Goal: Check status

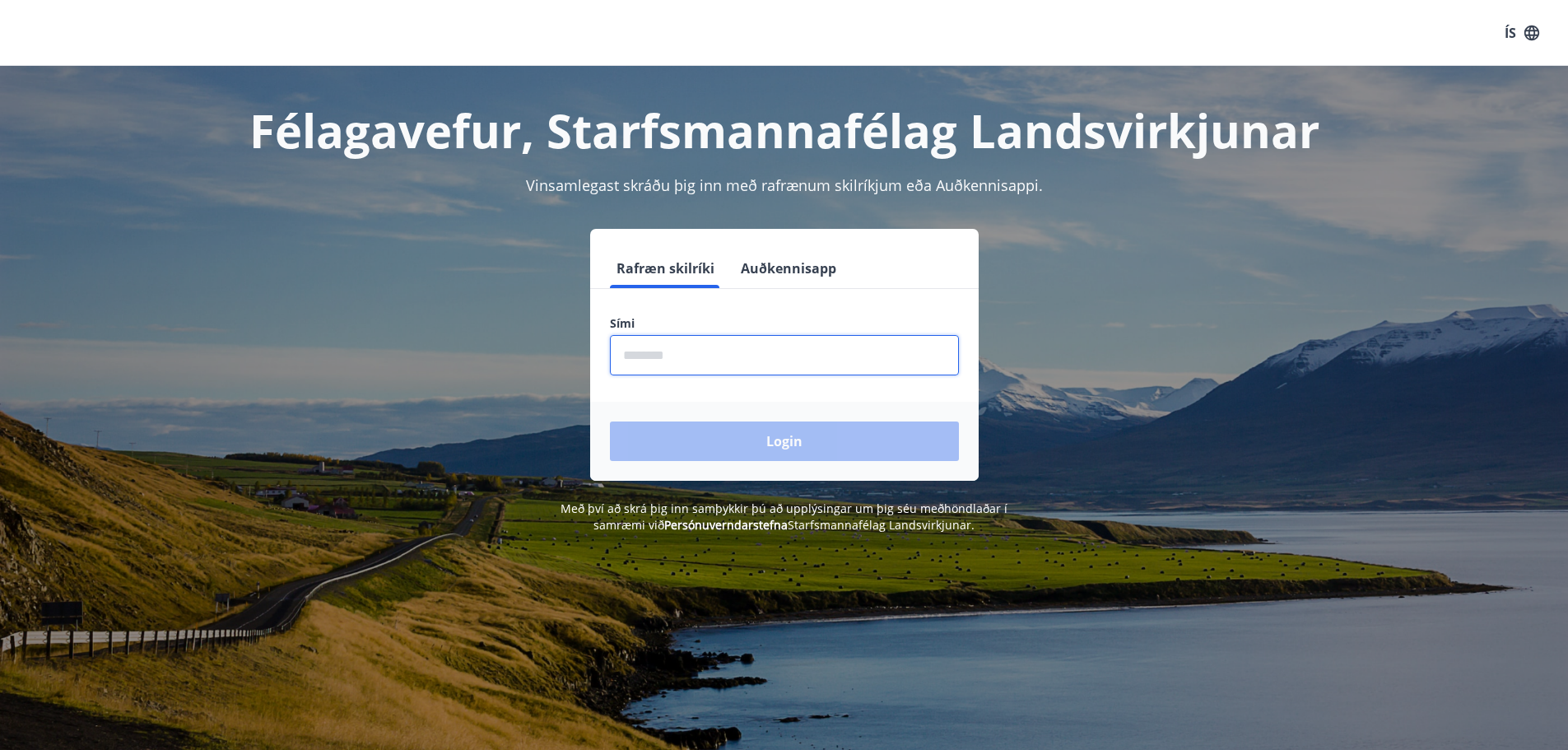
click at [684, 360] on input "phone" at bounding box center [784, 355] width 349 height 41
type input "********"
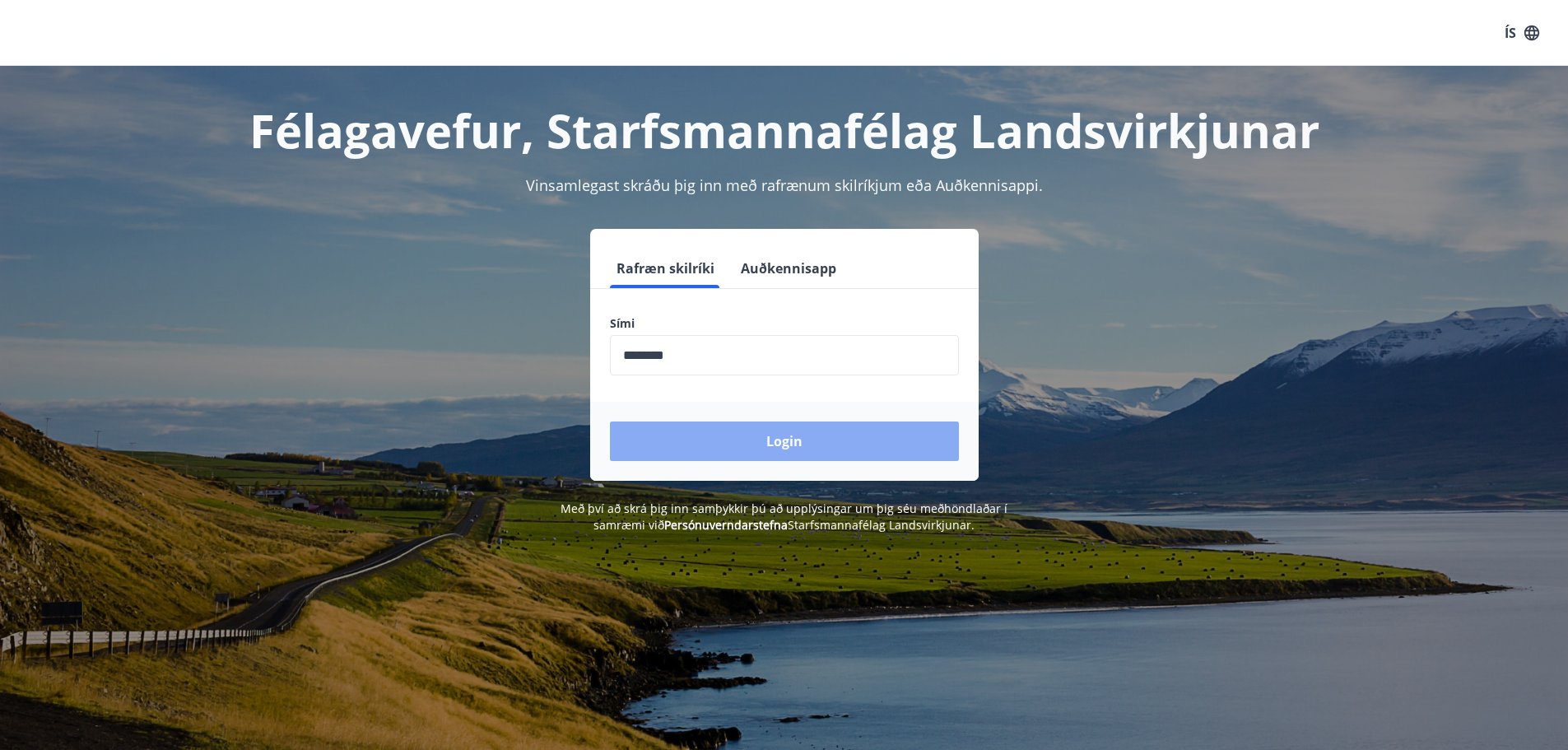
click at [745, 446] on button "Login" at bounding box center [784, 441] width 349 height 40
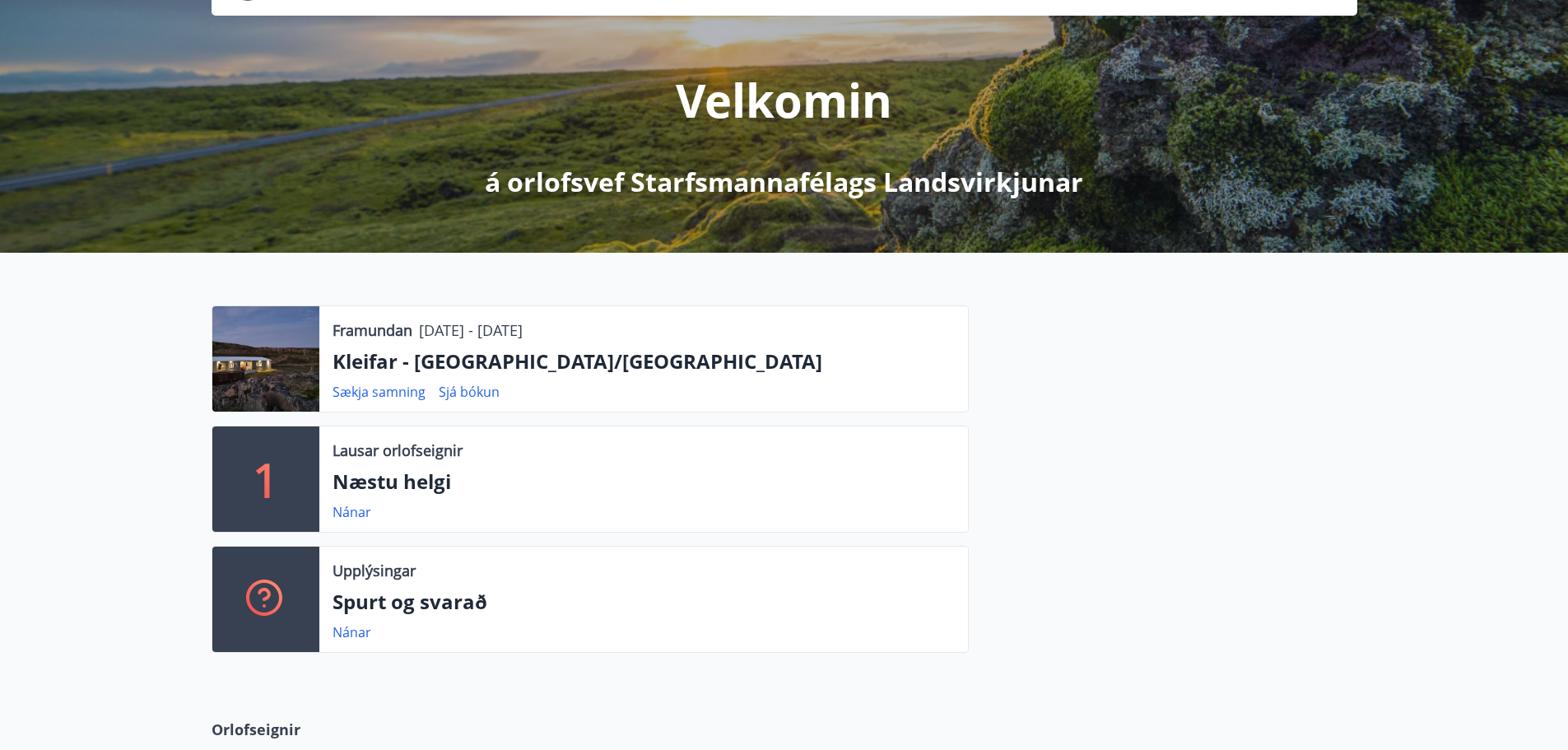
scroll to position [165, 0]
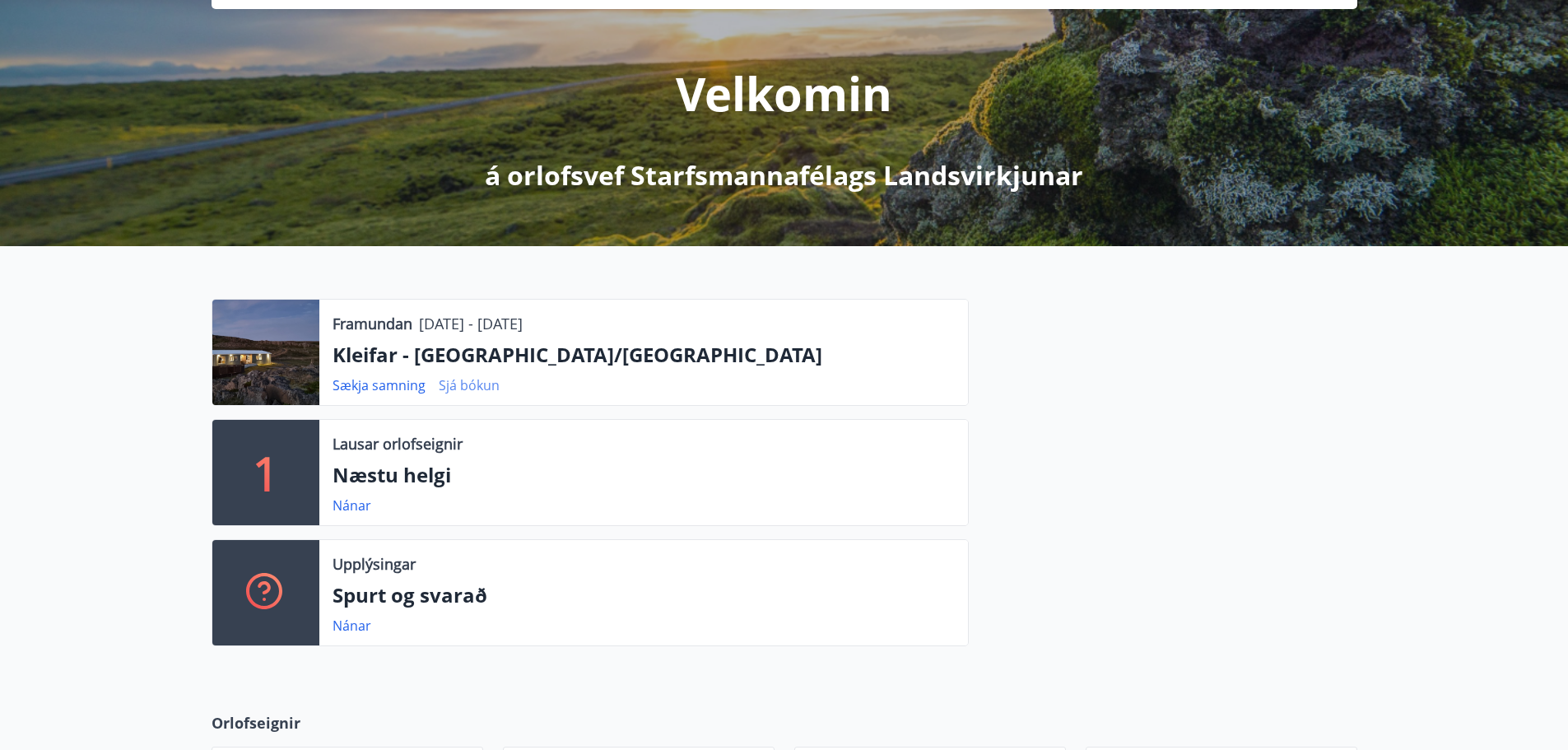
click at [460, 392] on link "Sjá bókun" at bounding box center [469, 384] width 61 height 18
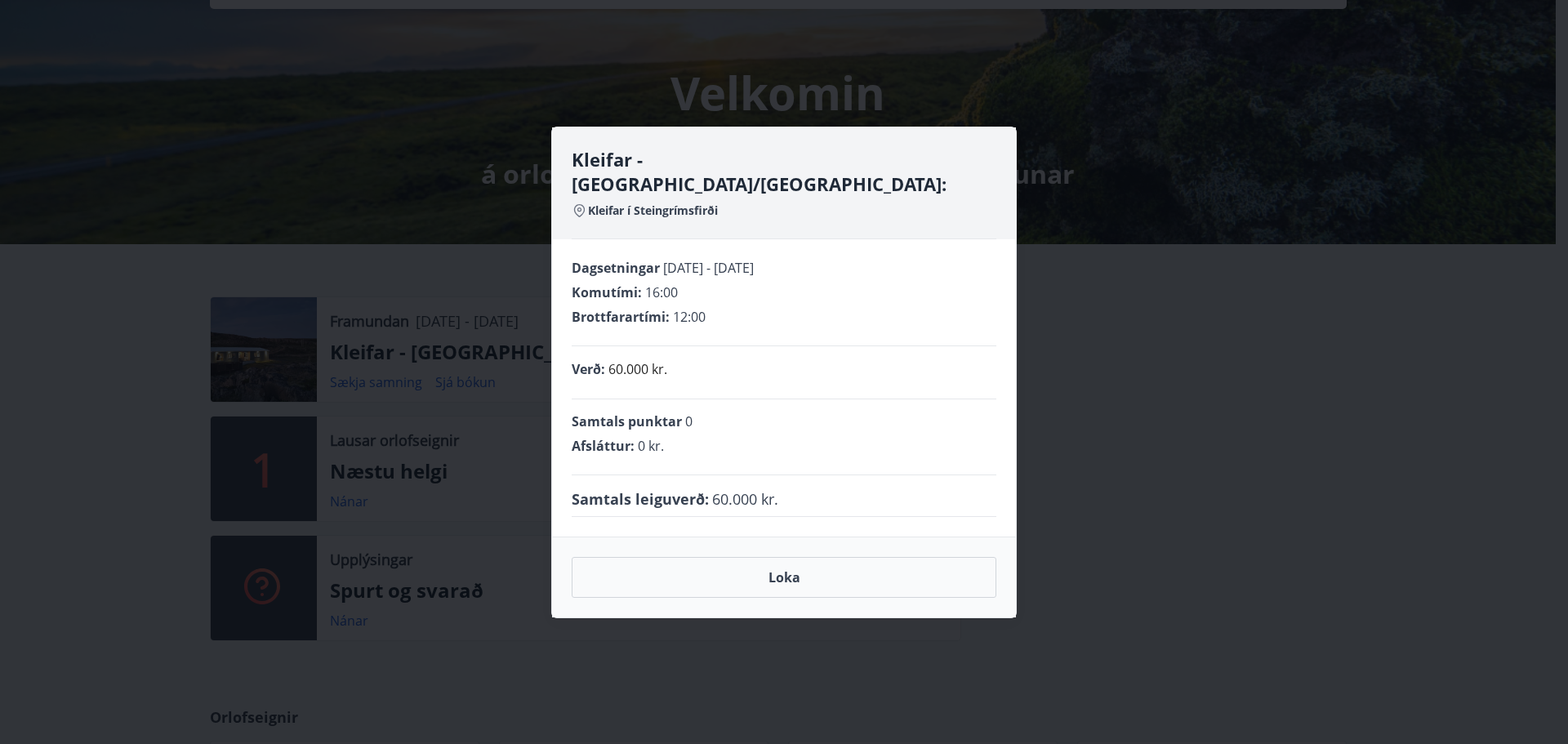
click at [1204, 214] on div "Kleifar - [GEOGRAPHIC_DATA]/[GEOGRAPHIC_DATA]: Kleifar í Steingrímsfirði Dagset…" at bounding box center [784, 372] width 1568 height 744
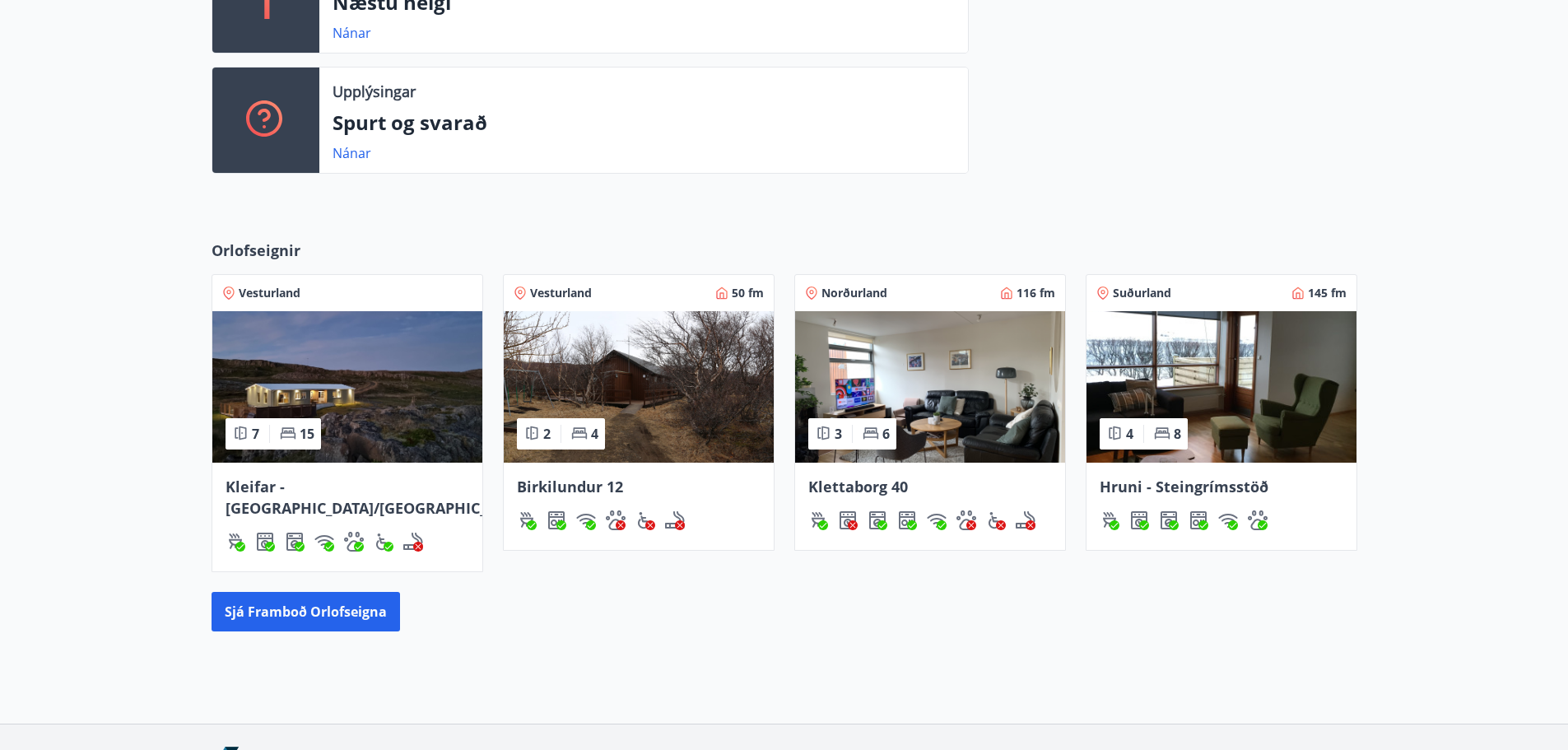
scroll to position [728, 0]
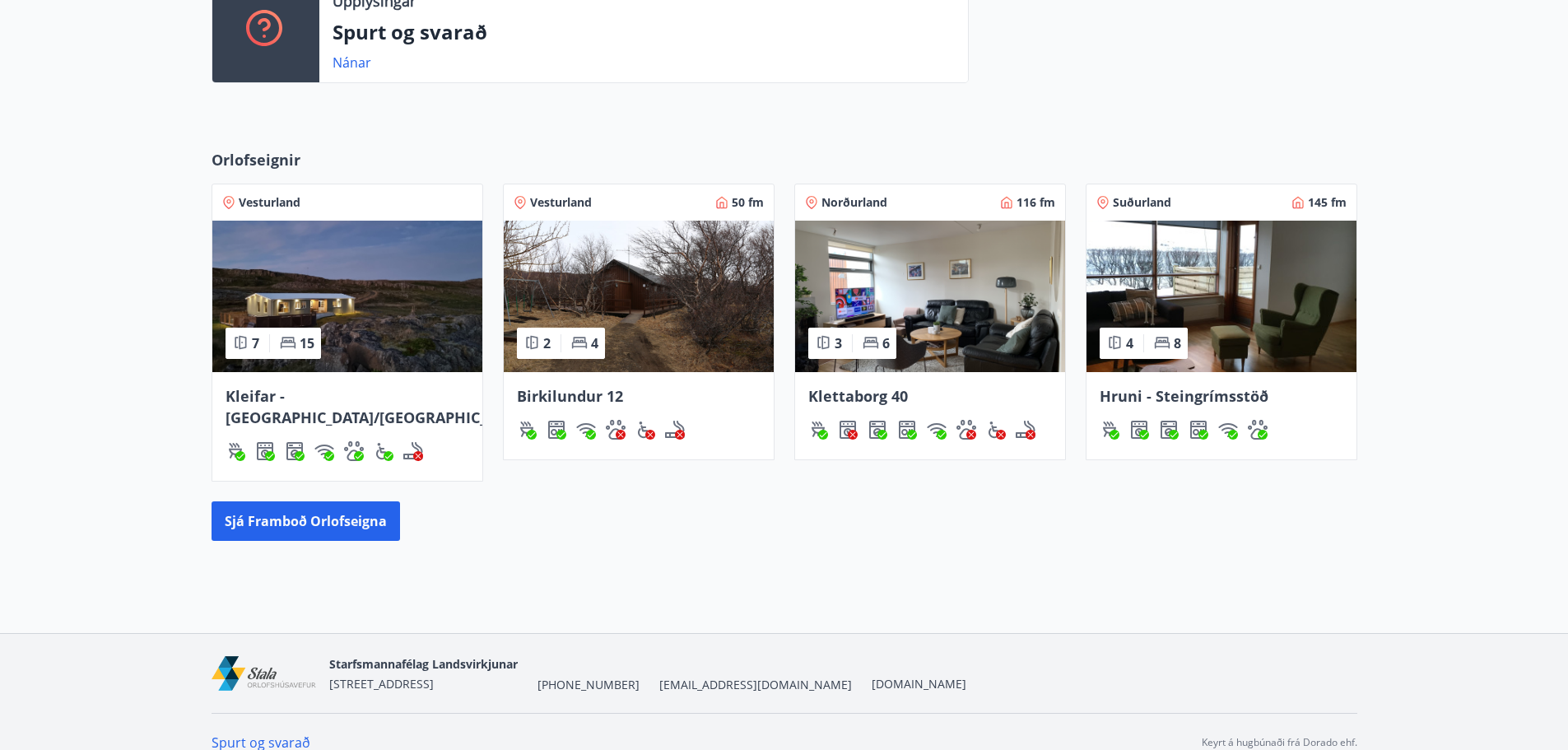
click at [659, 677] on span "[EMAIL_ADDRESS][DOMAIN_NAME]" at bounding box center [755, 684] width 192 height 16
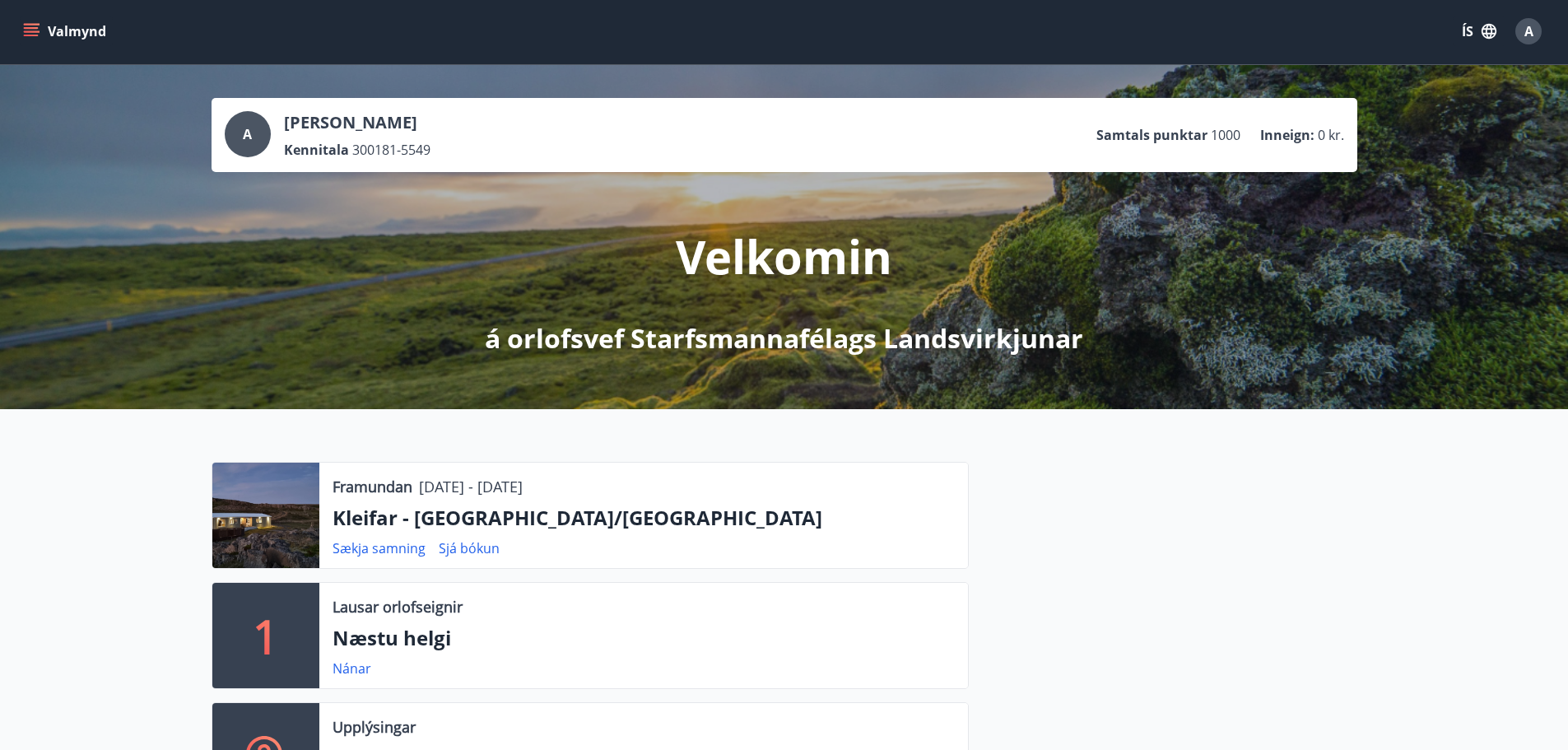
scroll to position [0, 0]
